Goal: Information Seeking & Learning: Learn about a topic

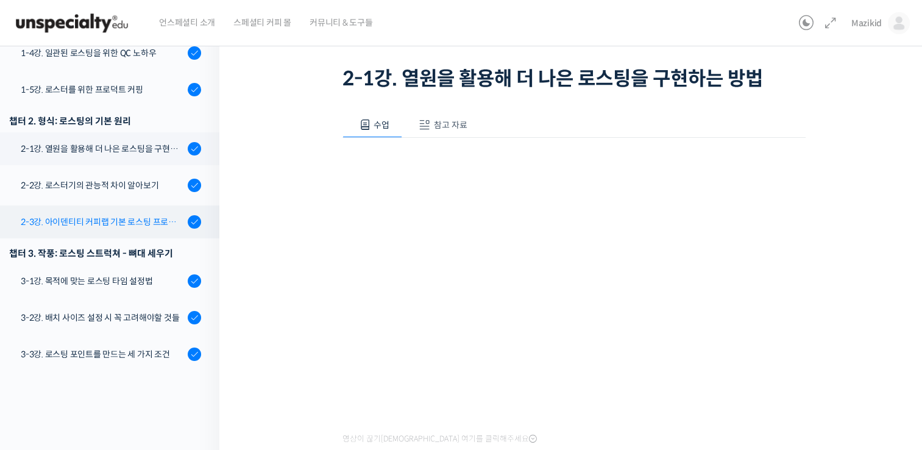
scroll to position [265, 0]
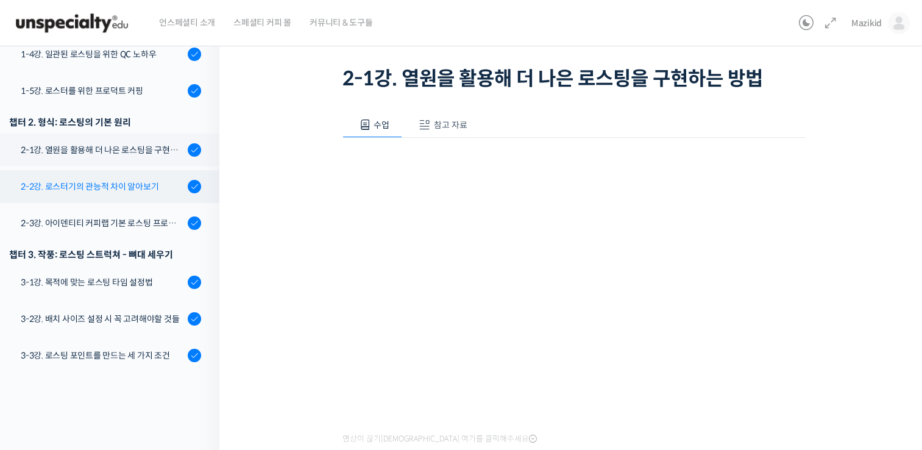
click at [110, 180] on div "2-2강. 로스터기의 관능적 차이 알아보기" at bounding box center [102, 186] width 163 height 13
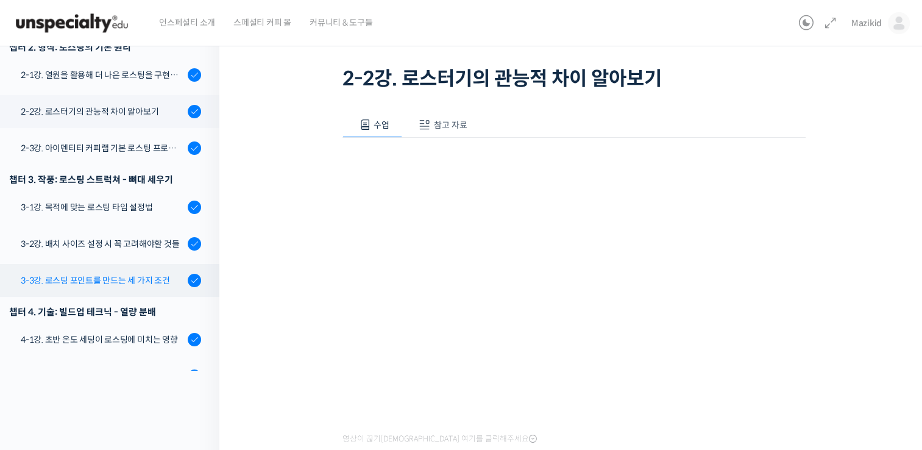
scroll to position [318, 0]
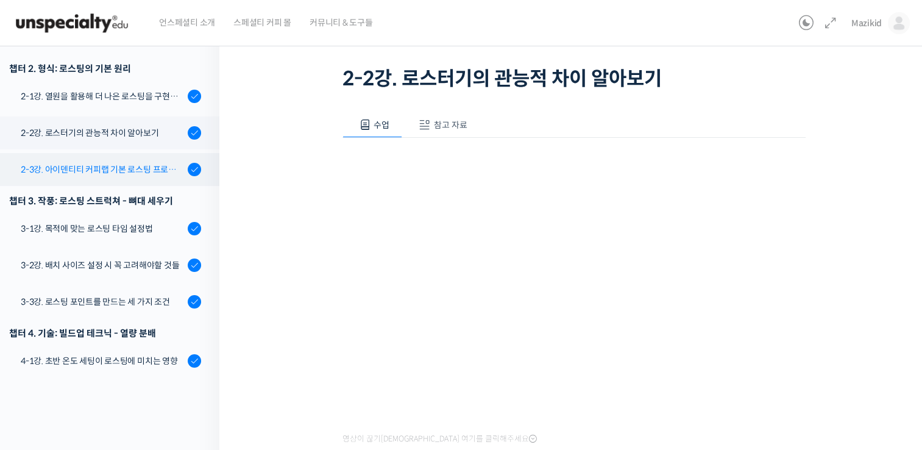
click at [135, 153] on link "2-3강. 아이덴티티 커피랩 기본 로스팅 프로파일 세팅" at bounding box center [107, 169] width 226 height 33
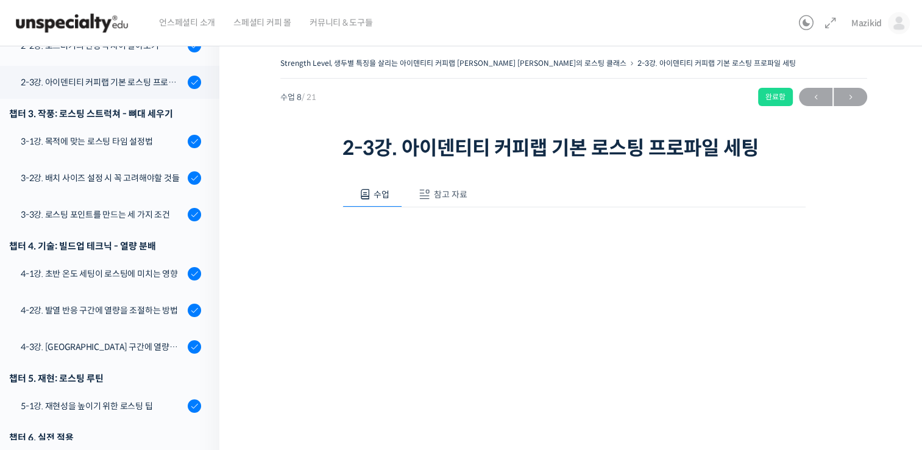
scroll to position [475, 0]
